Goal: Task Accomplishment & Management: Use online tool/utility

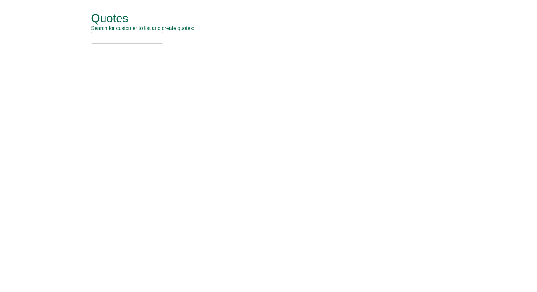
click at [105, 40] on input "text" at bounding box center [127, 38] width 72 height 12
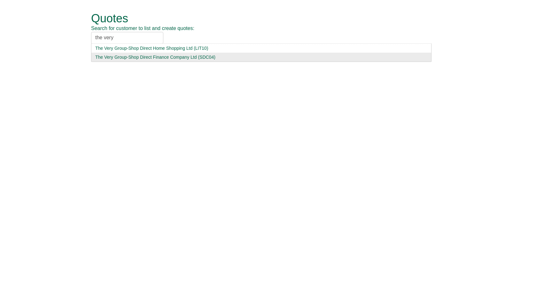
type input "the very"
click at [113, 57] on div "The Very Group-Shop Direct Finance Company Ltd (SDC04)" at bounding box center [261, 57] width 332 height 6
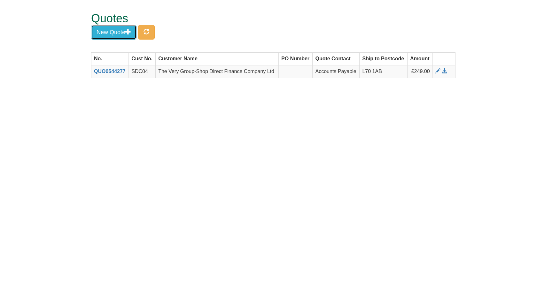
click at [120, 32] on button "New Quote" at bounding box center [113, 32] width 45 height 15
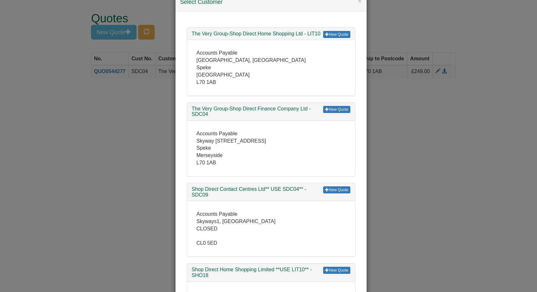
scroll to position [2, 0]
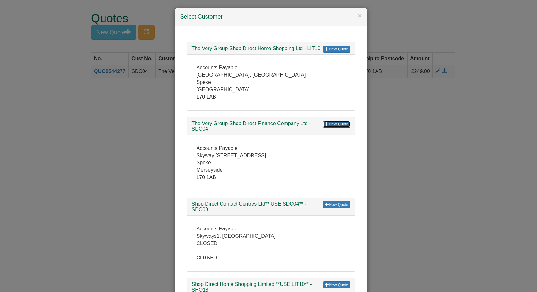
click at [338, 124] on link "New Quote" at bounding box center [336, 124] width 27 height 7
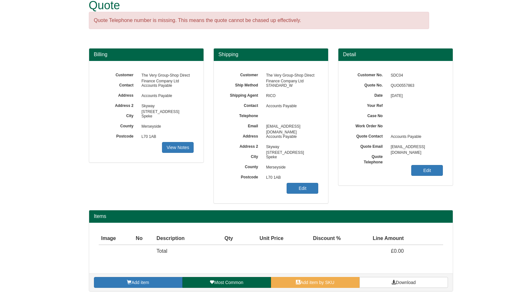
scroll to position [19, 0]
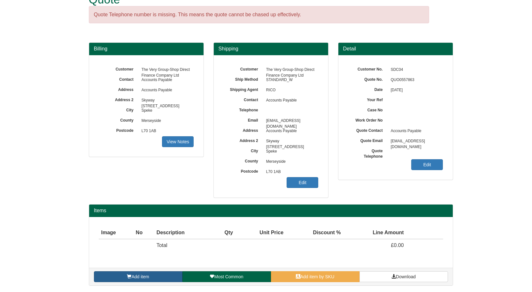
click at [128, 276] on span at bounding box center [129, 276] width 4 height 4
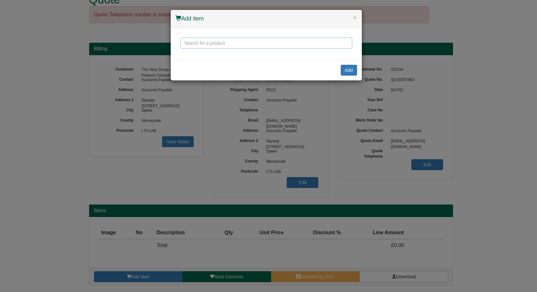
click at [266, 44] on input "text" at bounding box center [266, 43] width 172 height 11
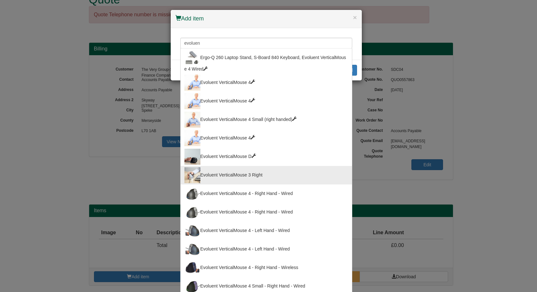
click at [221, 173] on div "Evoluent VerticalMouse 3 Right" at bounding box center [266, 175] width 164 height 16
type input "Evoluent VerticalMouse 3 Right"
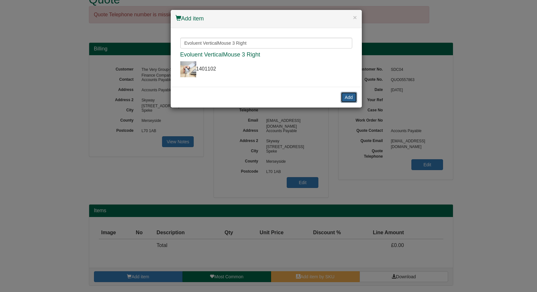
click at [347, 97] on button "Add" at bounding box center [348, 97] width 16 height 11
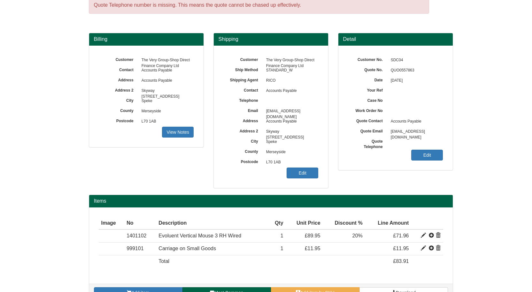
scroll to position [44, 0]
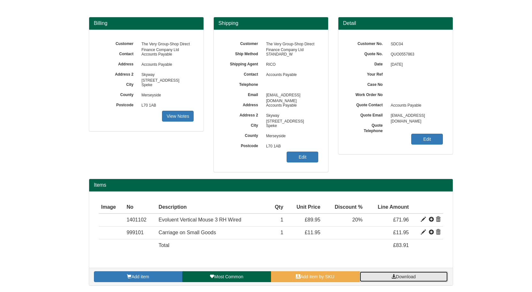
click at [411, 276] on span "Download" at bounding box center [406, 276] width 20 height 5
